Goal: Task Accomplishment & Management: Manage account settings

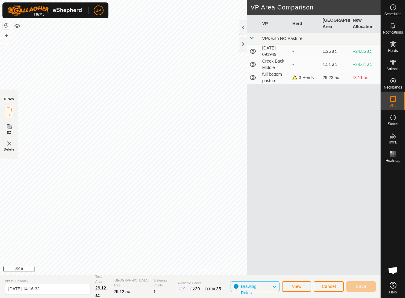
scroll to position [329, 0]
click at [277, 285] on div "Drawing Rules" at bounding box center [254, 286] width 49 height 11
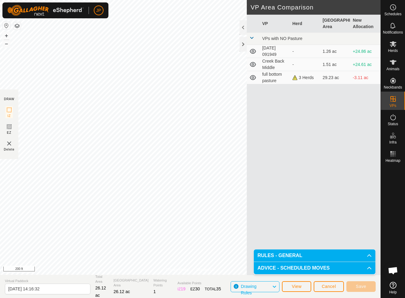
click at [277, 285] on div "Drawing Rules" at bounding box center [254, 286] width 49 height 11
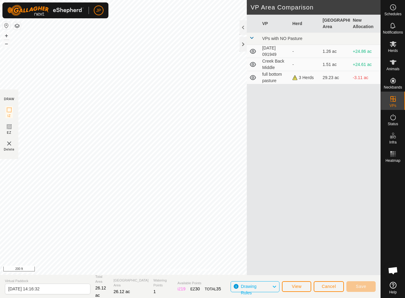
click at [334, 288] on span "Cancel" at bounding box center [328, 286] width 14 height 5
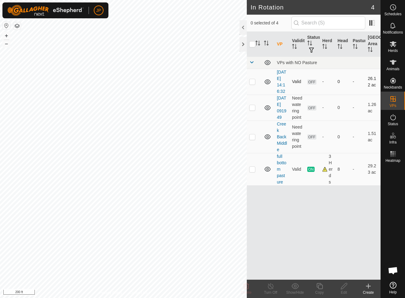
click at [252, 84] on p-checkbox at bounding box center [252, 81] width 6 height 5
click at [268, 84] on icon at bounding box center [267, 81] width 6 height 5
click at [268, 85] on icon at bounding box center [267, 81] width 7 height 7
click at [249, 286] on icon at bounding box center [245, 285] width 7 height 7
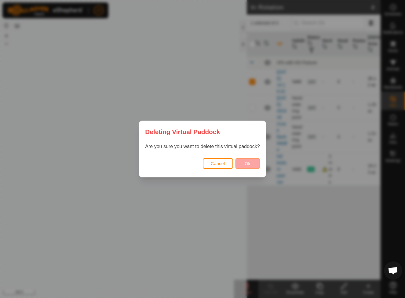
click at [243, 163] on button "Ok" at bounding box center [247, 163] width 24 height 11
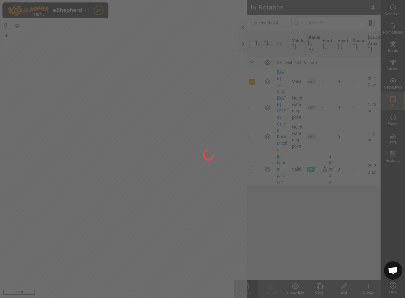
checkbox input "false"
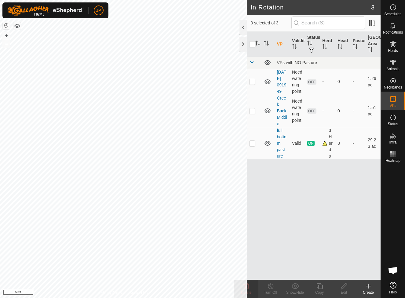
click at [395, 67] on es-animals-svg-icon at bounding box center [392, 62] width 11 height 10
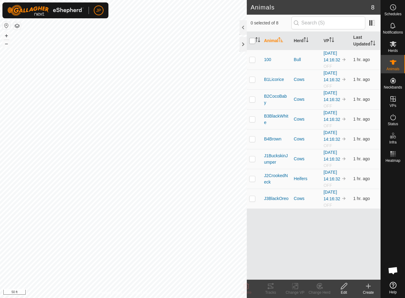
click at [253, 42] on input "checkbox" at bounding box center [252, 41] width 6 height 6
checkbox input "true"
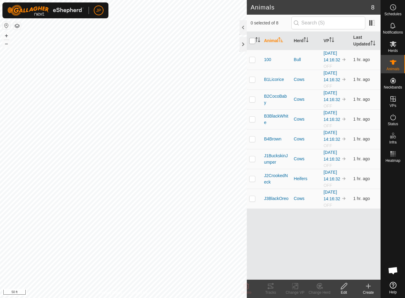
checkbox input "true"
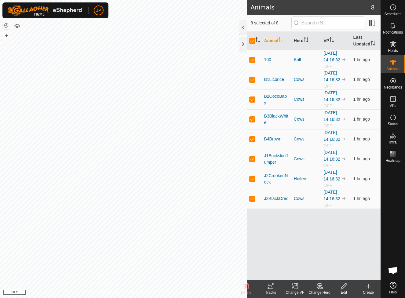
click at [273, 286] on icon at bounding box center [270, 285] width 7 height 7
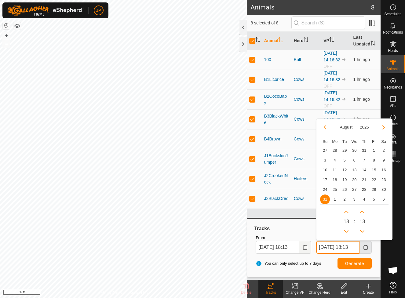
drag, startPoint x: 353, startPoint y: 245, endPoint x: 370, endPoint y: 244, distance: 17.7
click at [370, 244] on span "[DATE] 18:13 August 2025 Su Mo Tu We Th Fr Sa 27 28 29 30 31 1 2 3 4 5 6 7 8 9 …" at bounding box center [344, 247] width 56 height 13
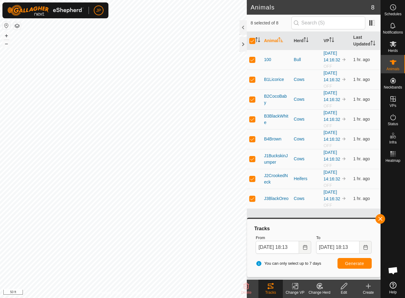
click at [104, 18] on div "JP Schedules Notifications Herds Animals Neckbands VPs Status Infra Heatmap Hel…" at bounding box center [202, 149] width 405 height 298
click at [101, 15] on div "JP My Account Settings Logout Schedules Notifications Herds Animals Neckbands V…" at bounding box center [202, 149] width 405 height 298
